Goal: Navigation & Orientation: Find specific page/section

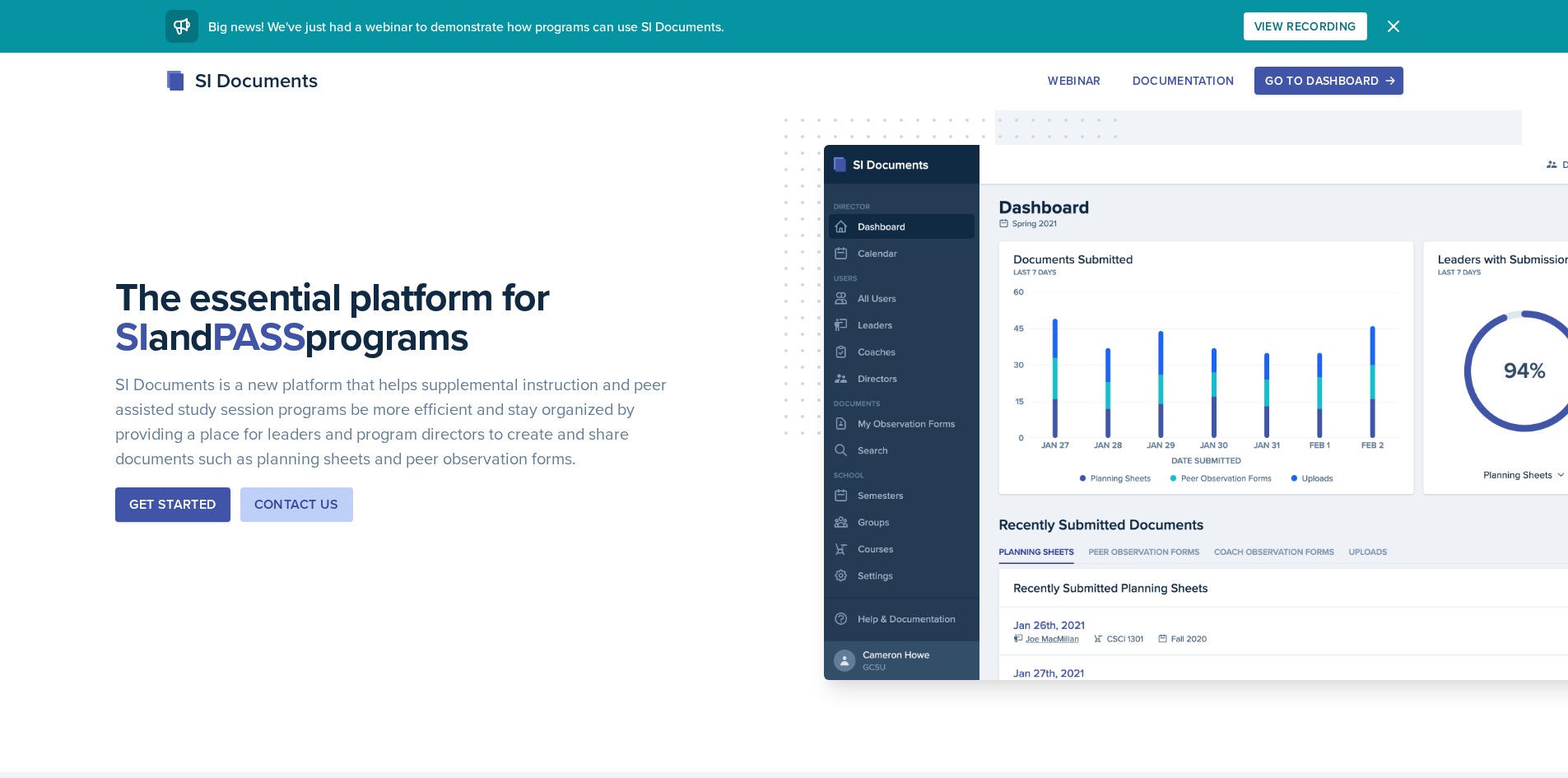
click at [1396, 22] on icon "button" at bounding box center [1394, 26] width 20 height 20
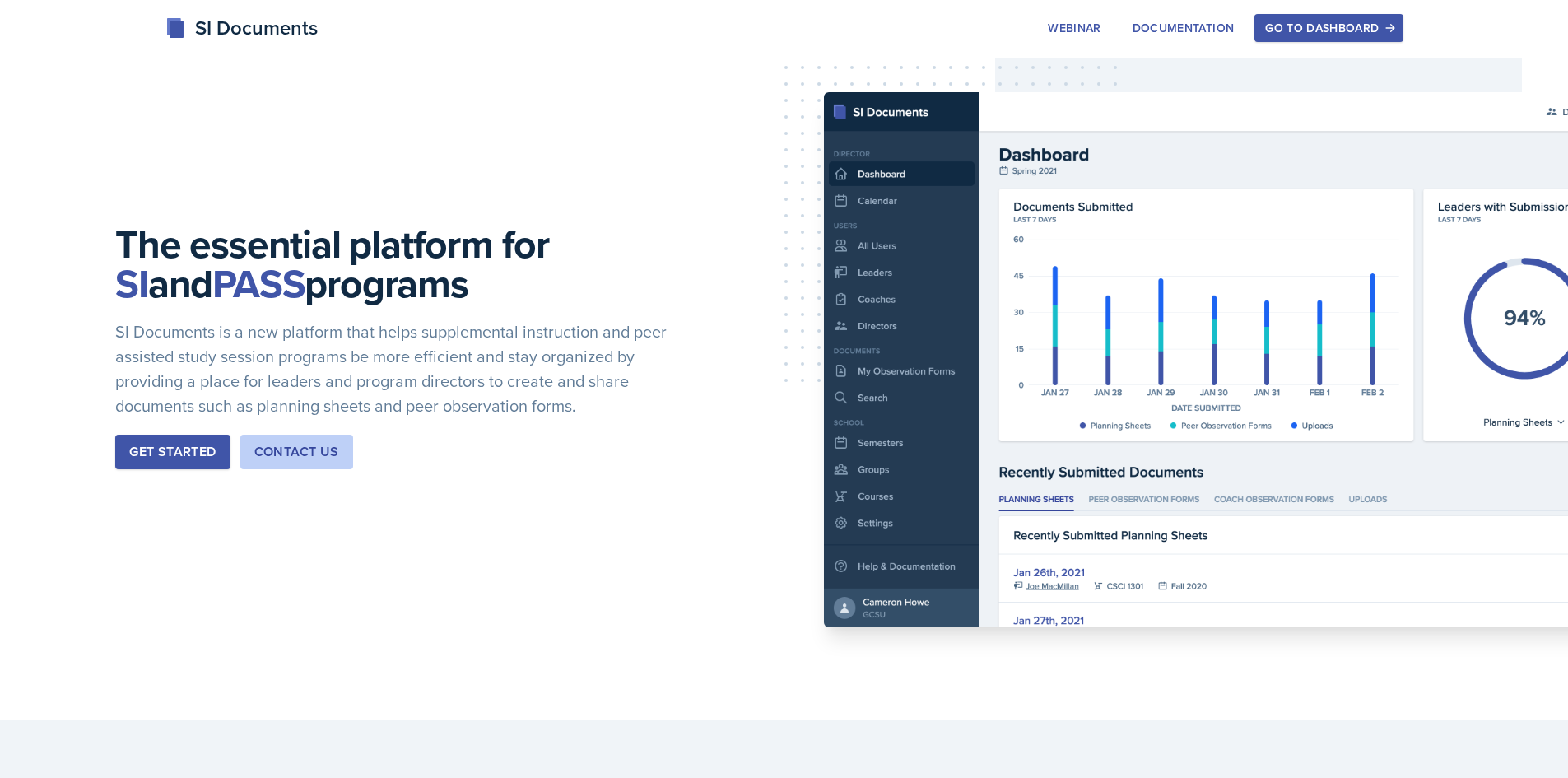
click at [1344, 18] on button "Go to Dashboard" at bounding box center [1329, 28] width 148 height 28
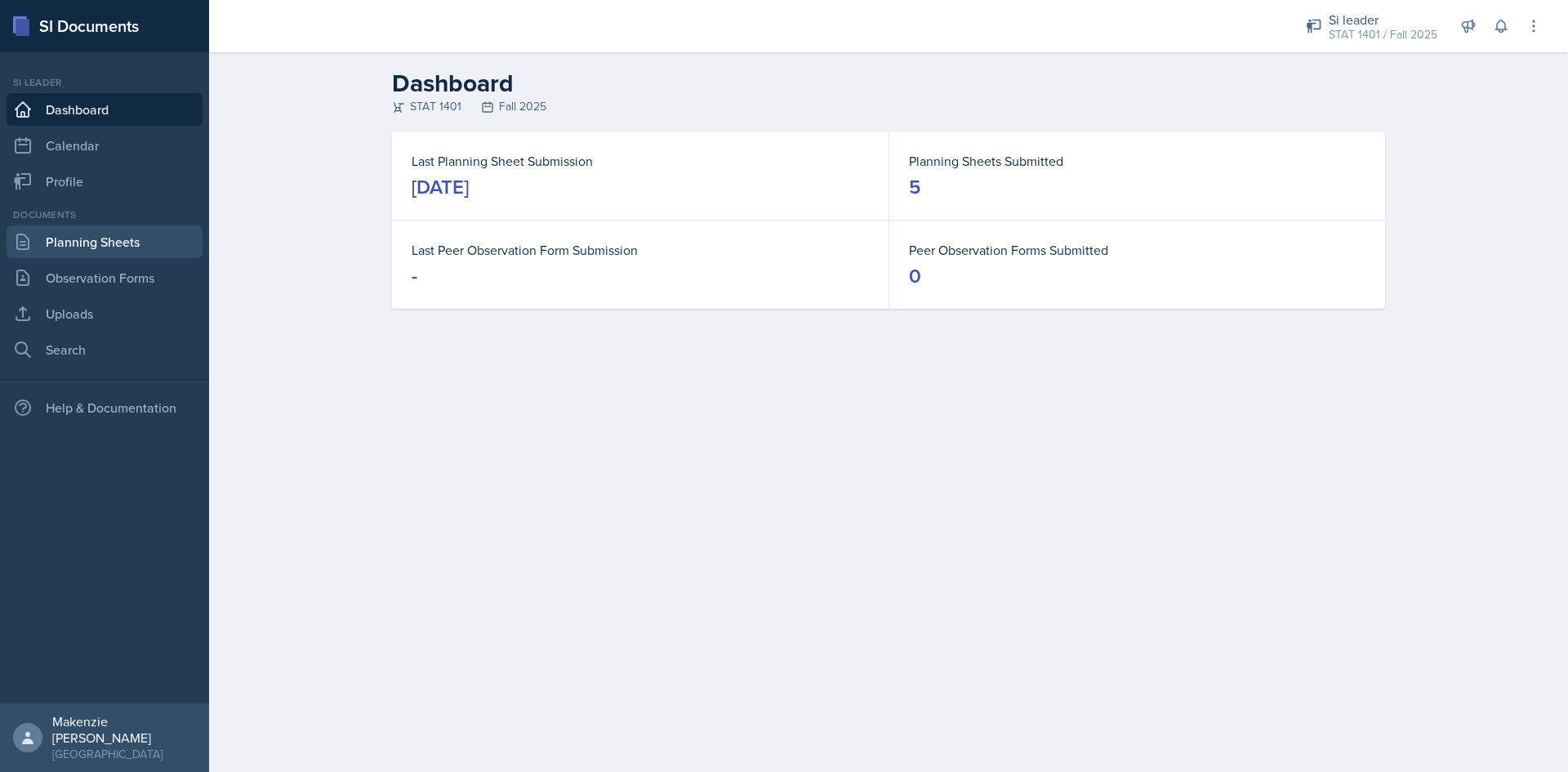
click at [63, 246] on link "Planning Sheets" at bounding box center [104, 241] width 196 height 33
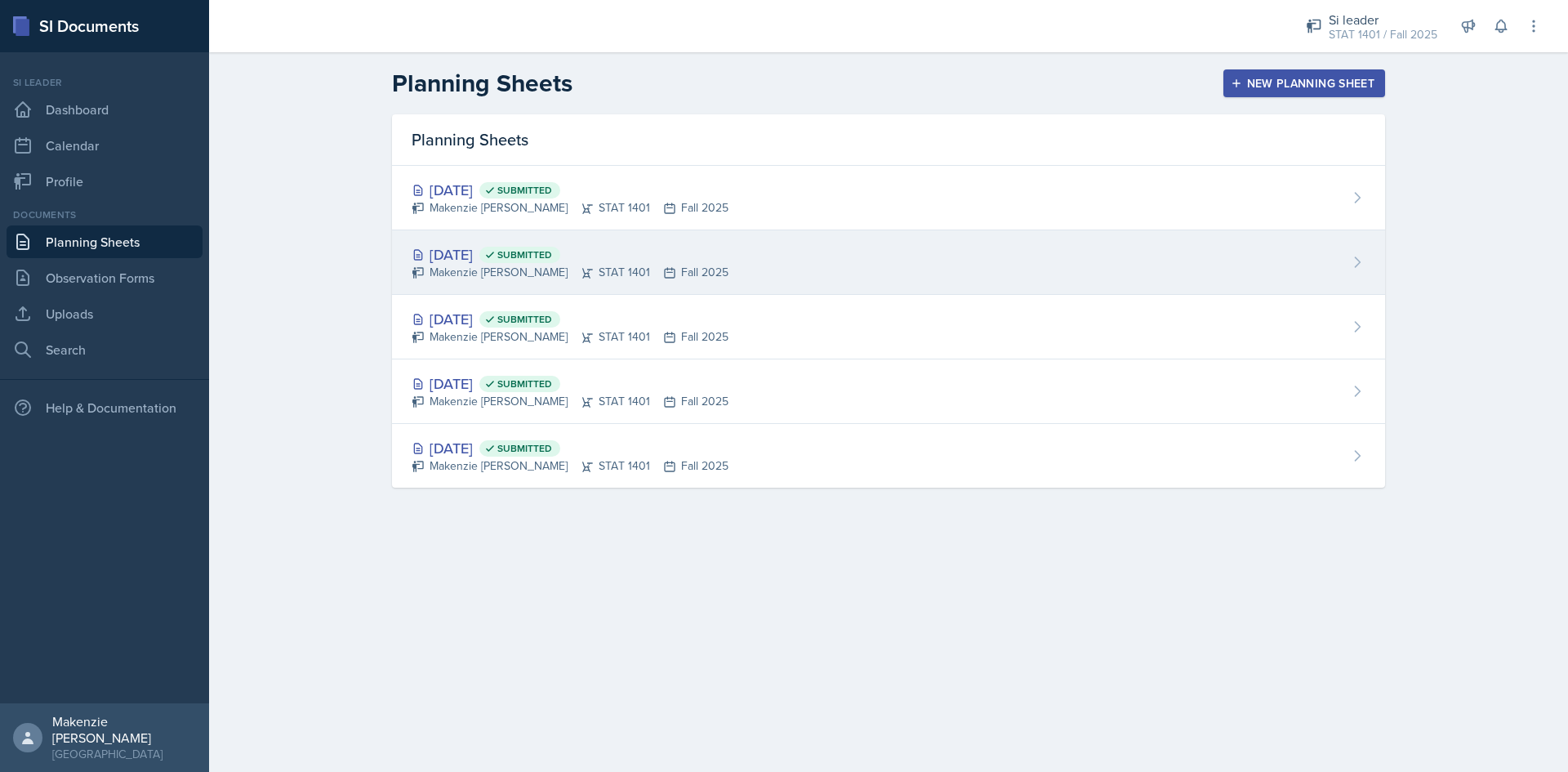
click at [647, 248] on div "[DATE] Submitted" at bounding box center [570, 255] width 317 height 22
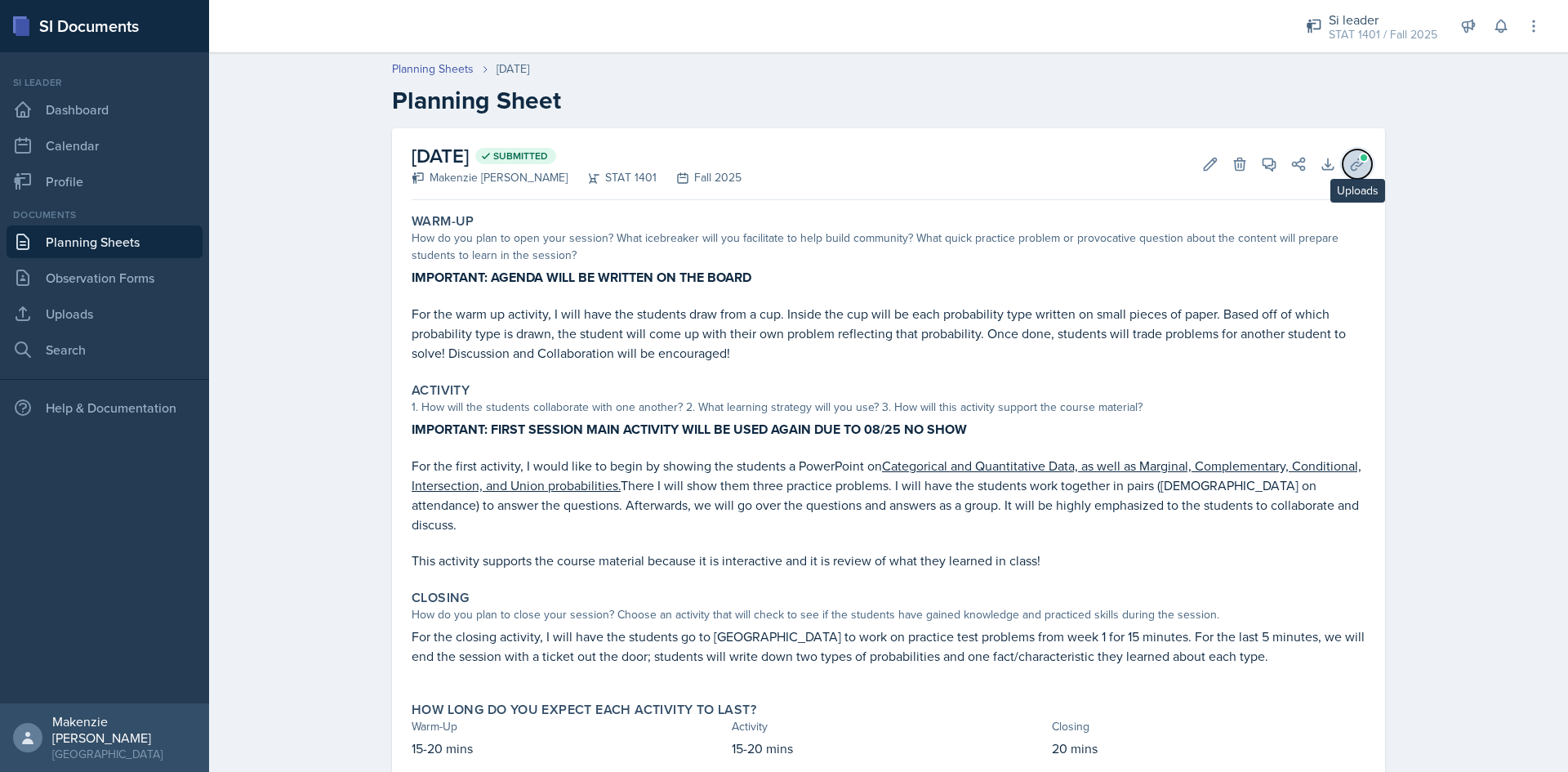
click at [1366, 166] on button "Uploads" at bounding box center [1358, 165] width 30 height 30
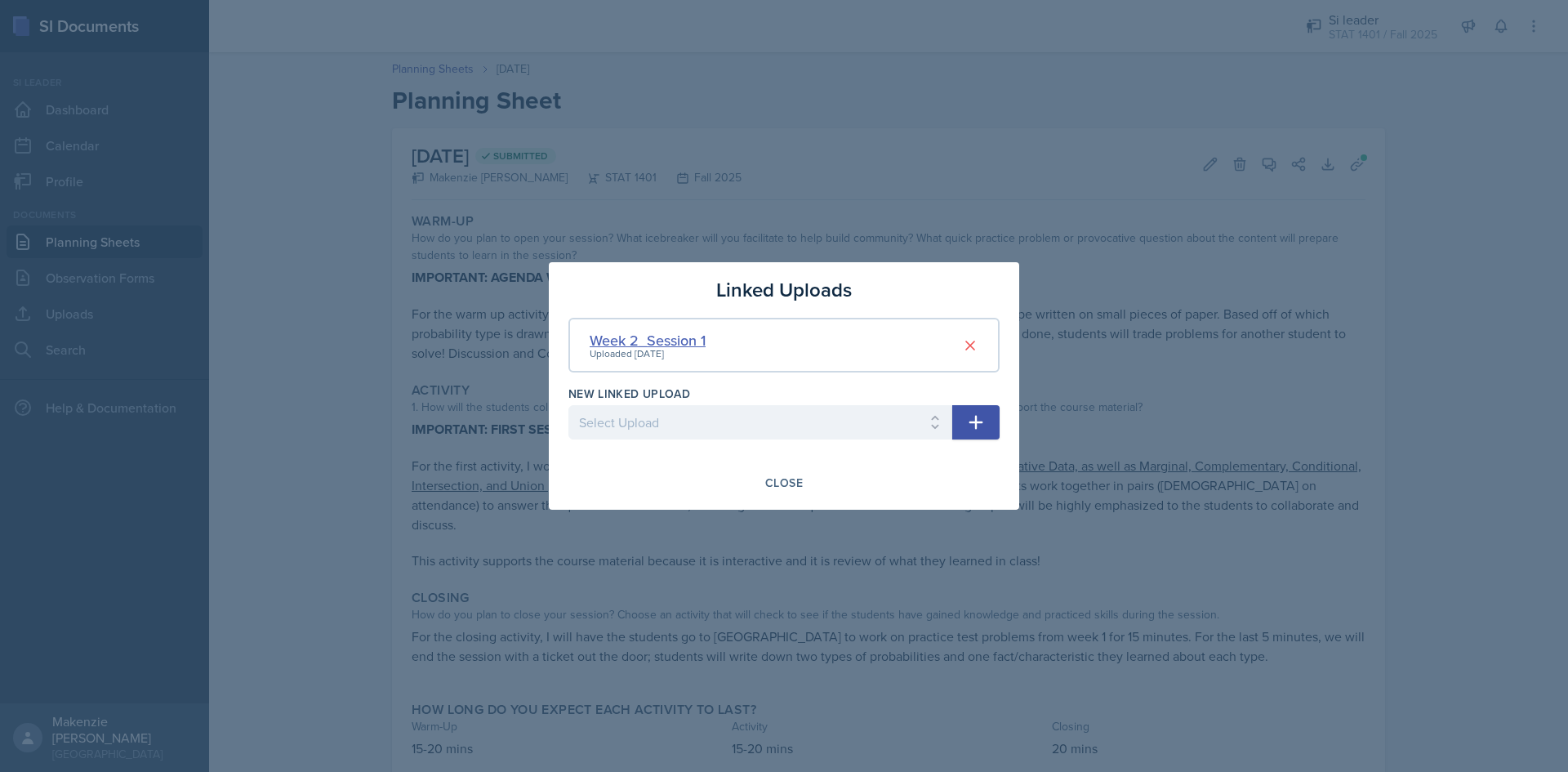
click at [662, 343] on div "Week 2_Session 1" at bounding box center [647, 340] width 116 height 22
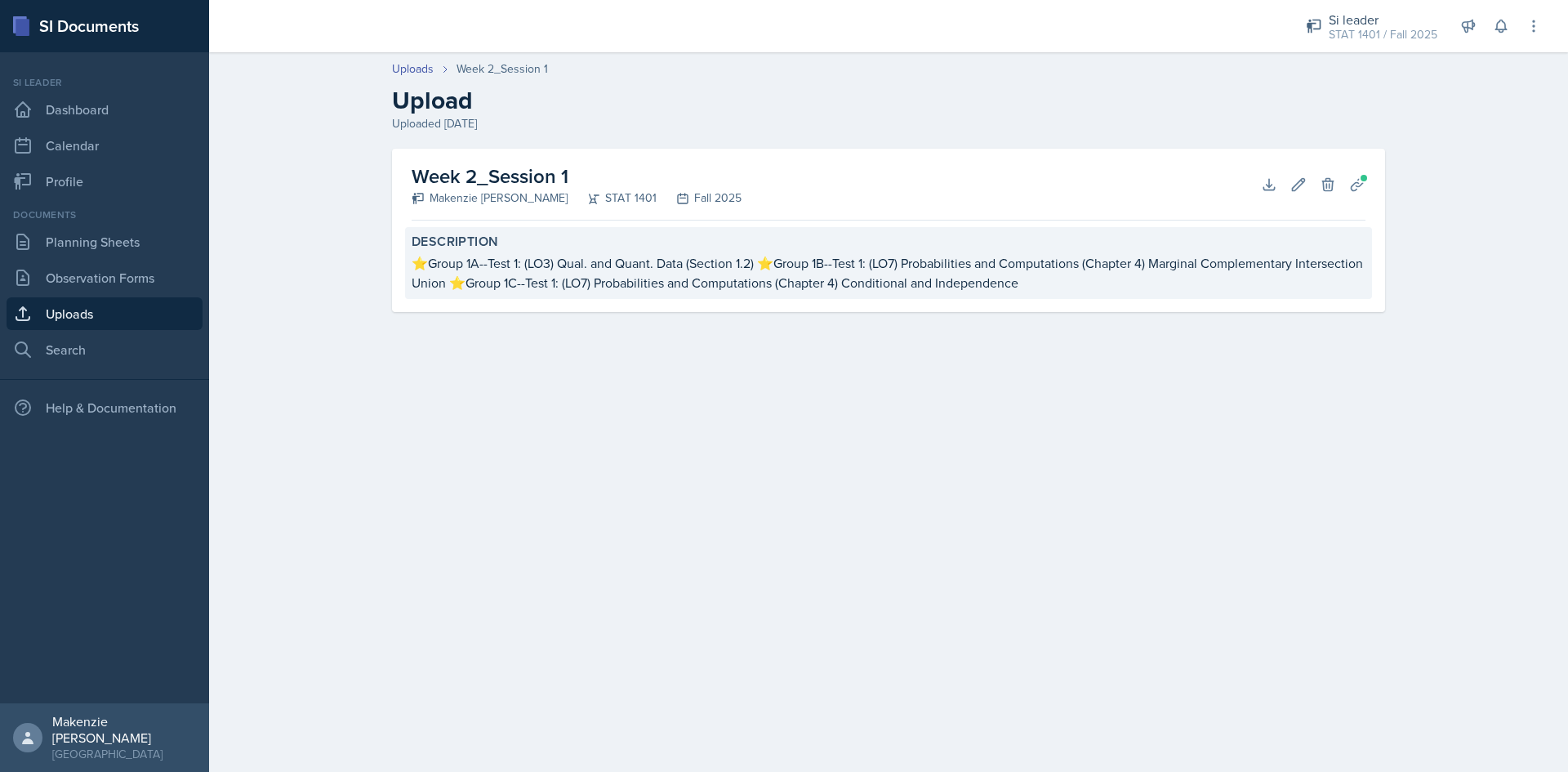
click at [508, 277] on div "⭐Group 1A--Test 1: (LO3) Qual. and Quant. Data (Section 1.2) ⭐Group 1B--Test 1:…" at bounding box center [889, 273] width 954 height 39
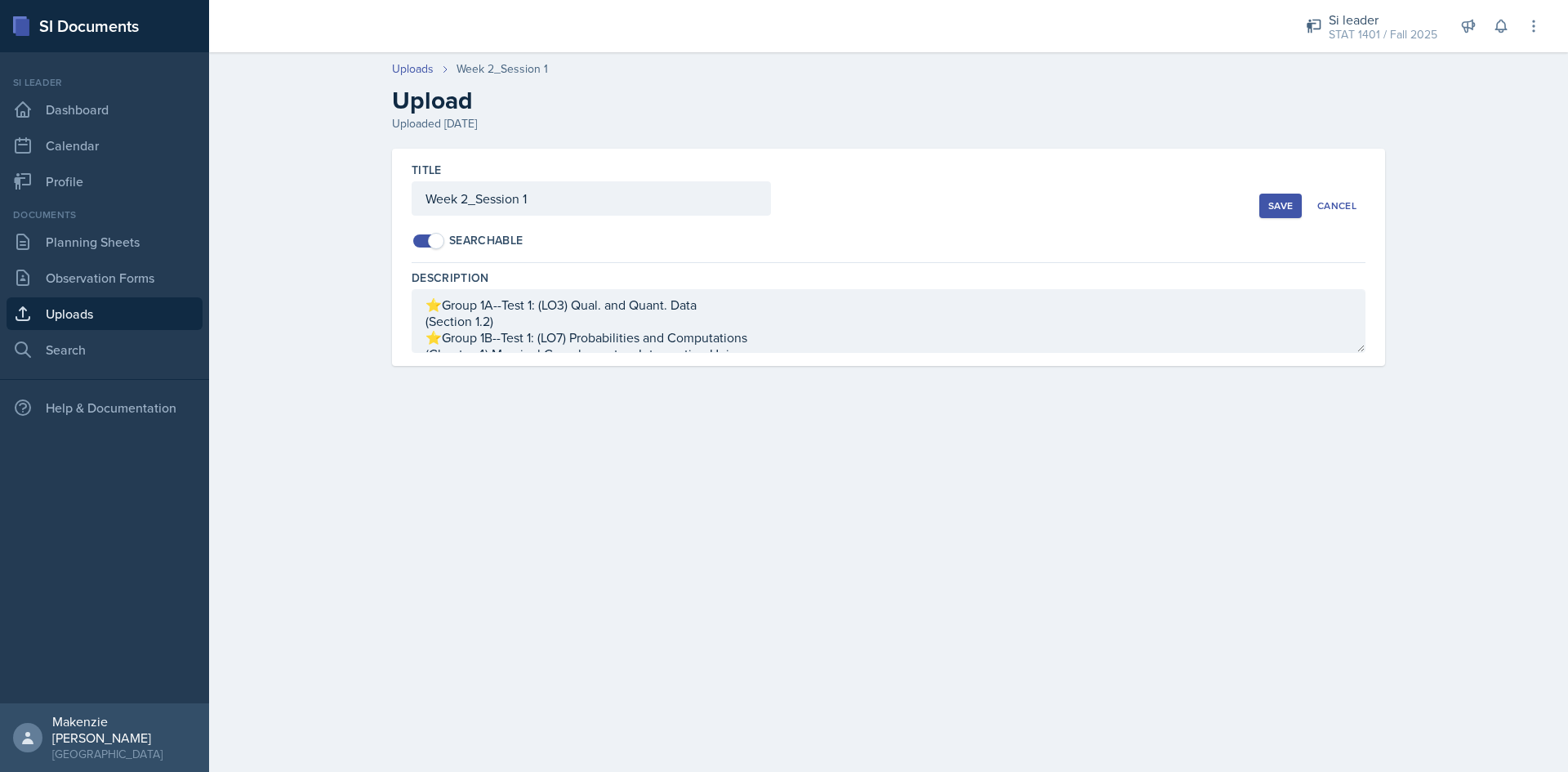
click at [1128, 206] on div "Title Week 2_Session 1 Searchable" at bounding box center [836, 206] width 848 height 87
click at [1329, 199] on div "Cancel" at bounding box center [1337, 206] width 39 height 13
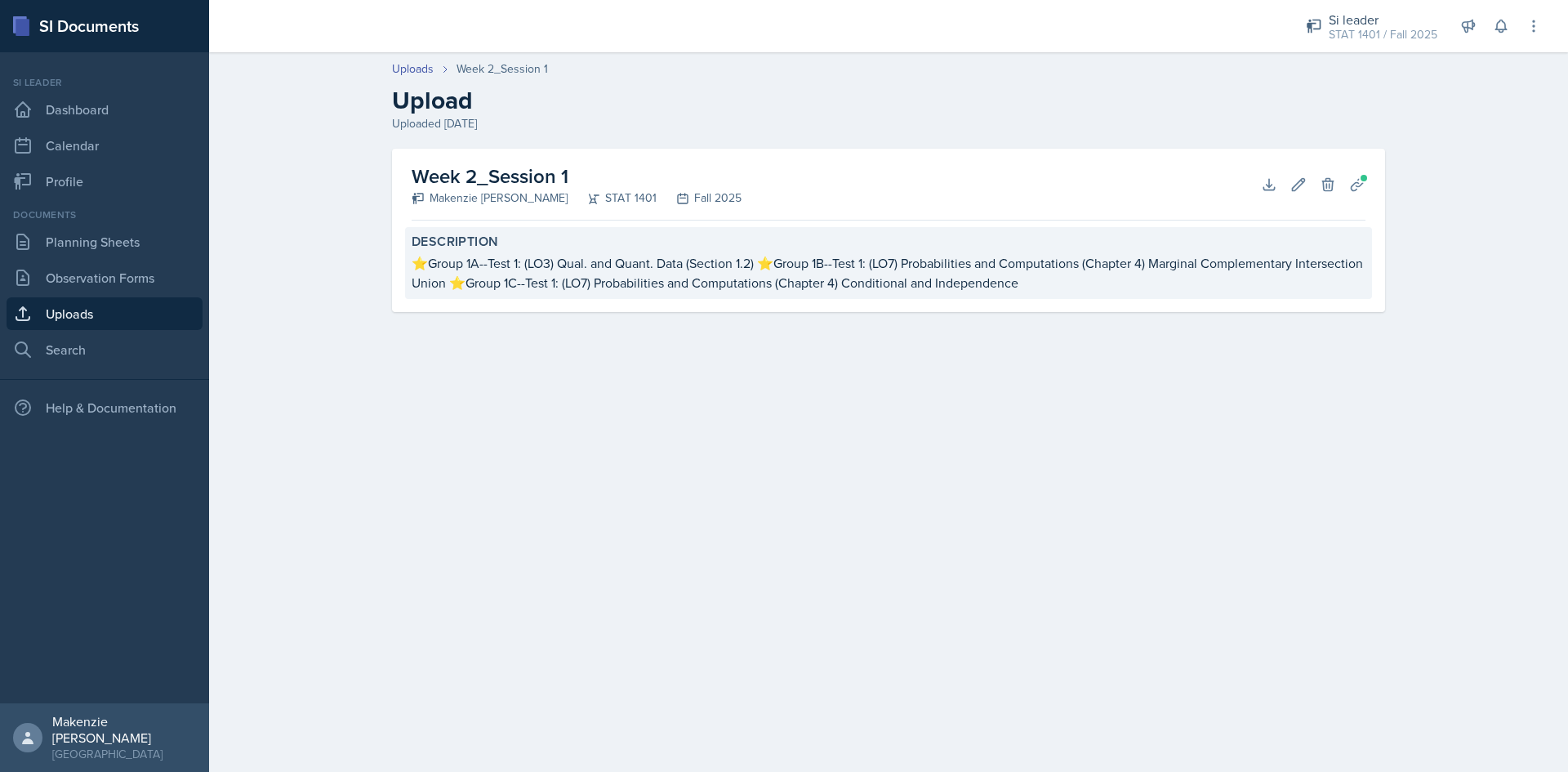
click at [664, 276] on div "⭐Group 1A--Test 1: (LO3) Qual. and Quant. Data (Section 1.2) ⭐Group 1B--Test 1:…" at bounding box center [889, 273] width 954 height 39
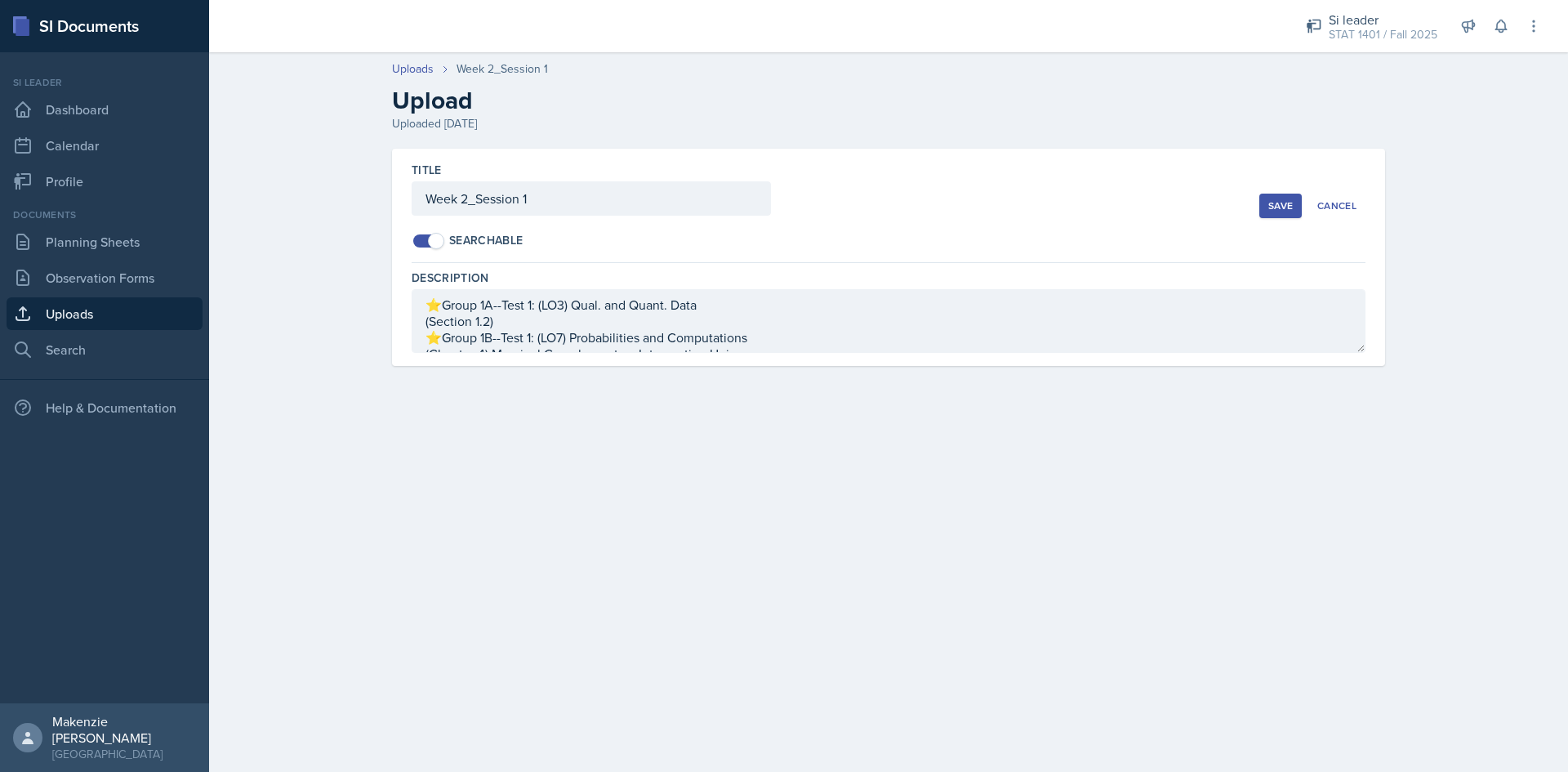
click at [1345, 202] on div "Cancel" at bounding box center [1337, 206] width 39 height 13
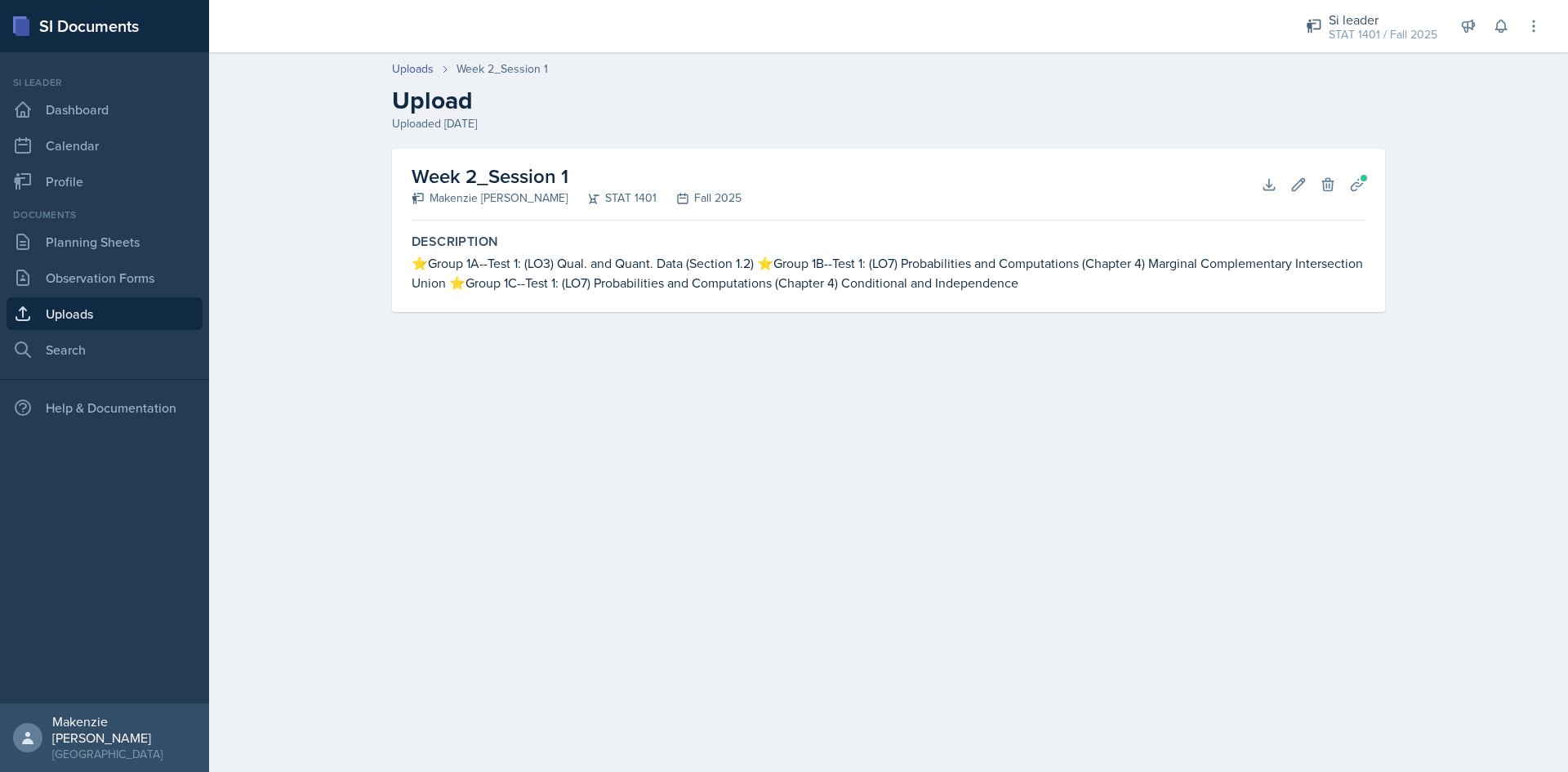
click at [1454, 176] on div "Uploads Week 2_Session 1 Upload Uploaded [DATE] Week 2_Session 1 [PERSON_NAME] …" at bounding box center [889, 197] width 1360 height 307
click at [84, 306] on link "Uploads" at bounding box center [104, 313] width 196 height 33
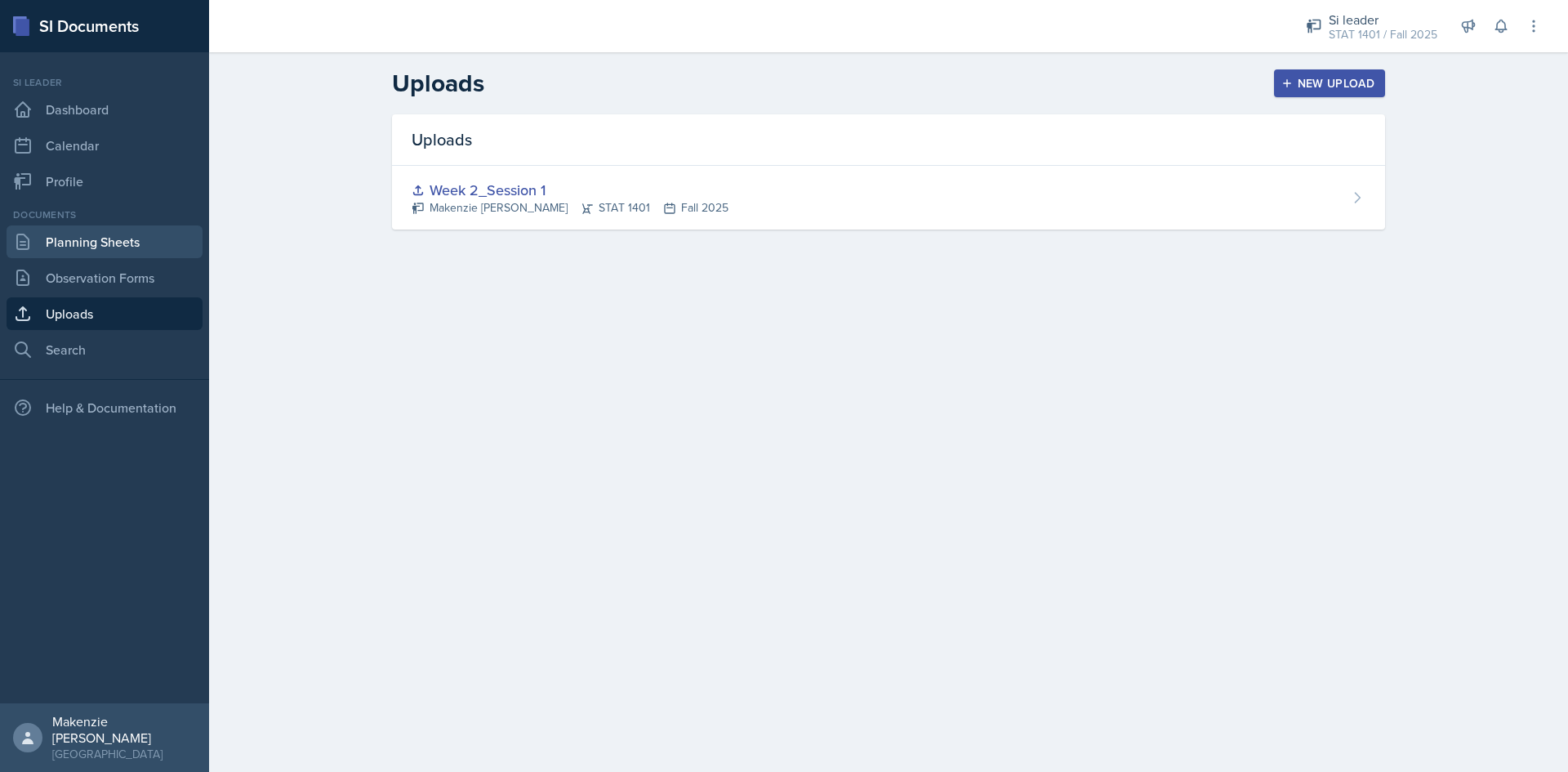
click at [71, 247] on link "Planning Sheets" at bounding box center [104, 241] width 196 height 33
